Goal: Browse casually: Explore the website without a specific task or goal

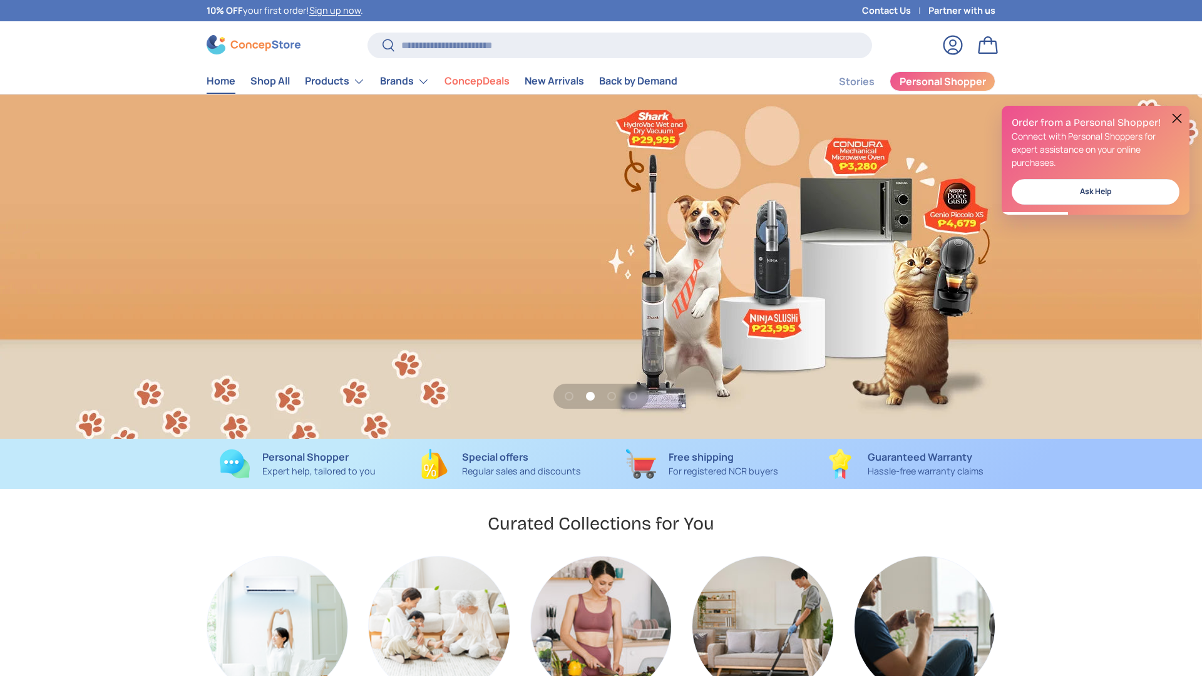
scroll to position [0, 2404]
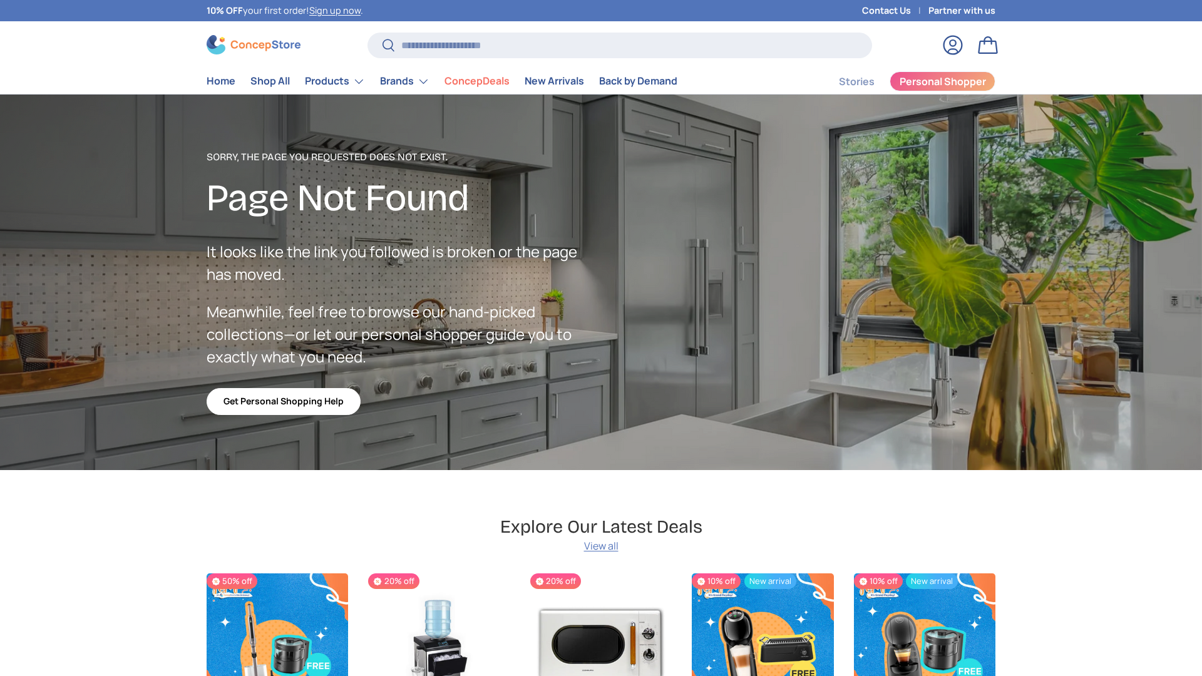
scroll to position [2176, 5119]
